Goal: Information Seeking & Learning: Learn about a topic

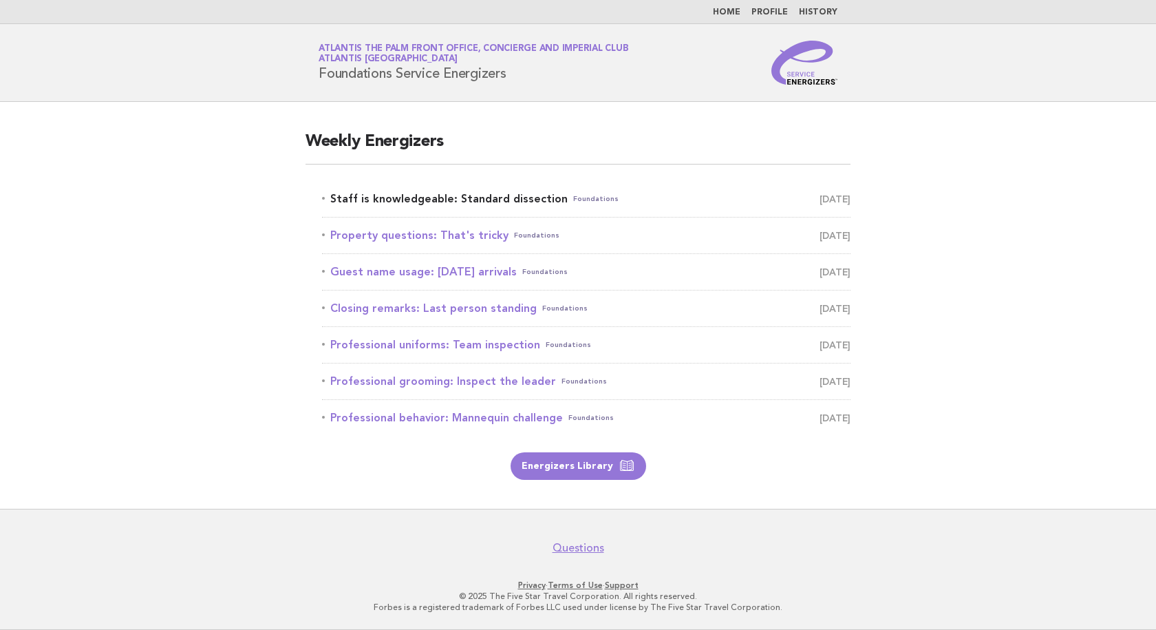
click at [500, 195] on link "Staff is knowledgeable: Standard dissection Foundations August 30" at bounding box center [586, 198] width 529 height 19
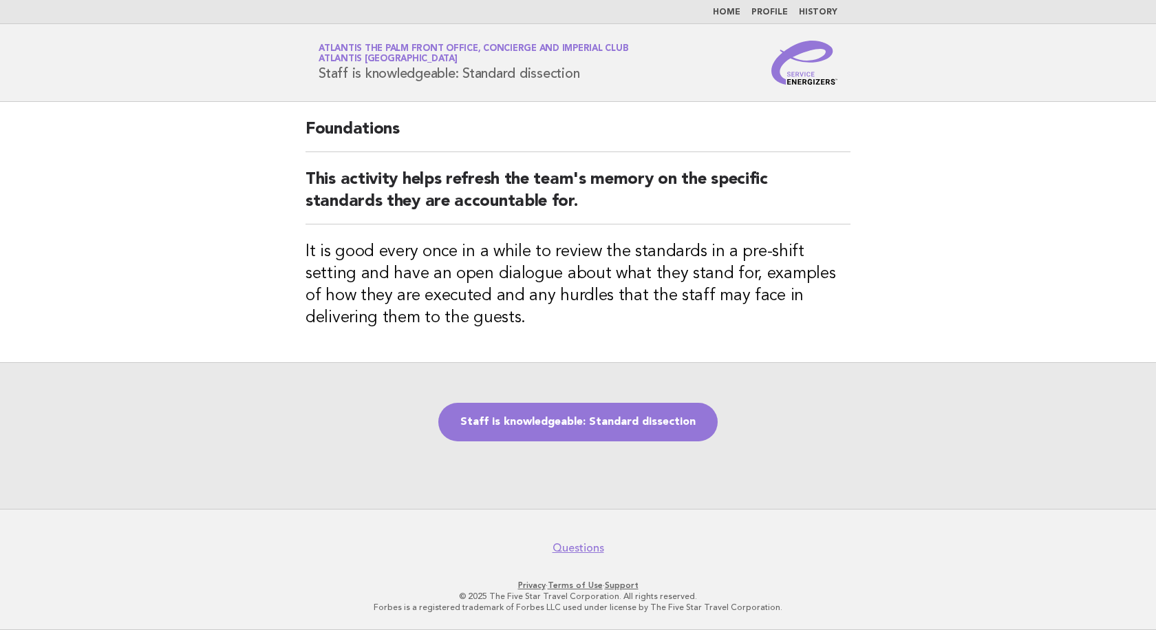
drag, startPoint x: 529, startPoint y: 87, endPoint x: 276, endPoint y: 87, distance: 252.6
click at [276, 87] on header "Service Energizers Atlantis The Palm Front Office, Concierge and Imperial Club …" at bounding box center [578, 63] width 1156 height 78
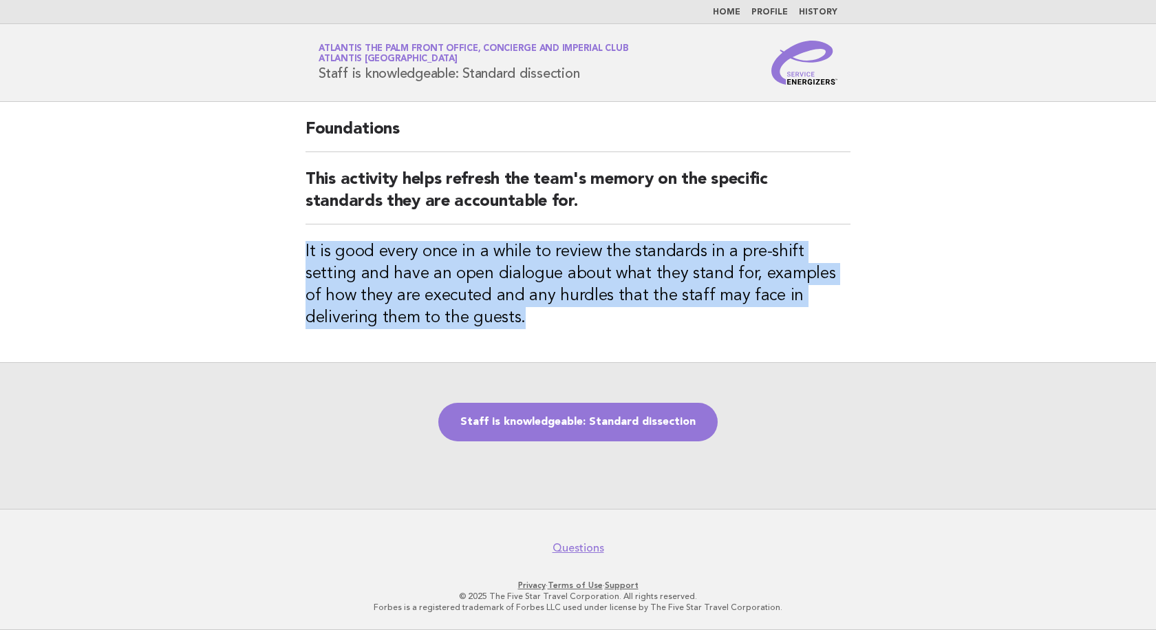
drag, startPoint x: 292, startPoint y: 258, endPoint x: 273, endPoint y: 236, distance: 29.3
click at [273, 236] on main "Foundations This activity helps refresh the team's memory on the specific stand…" at bounding box center [578, 305] width 1156 height 407
copy h3 "It is good every once in a while to review the standards in a pre-shift setting…"
click at [575, 333] on div "Foundations This activity helps refresh the team's memory on the specific stand…" at bounding box center [578, 232] width 578 height 260
